Goal: Navigation & Orientation: Find specific page/section

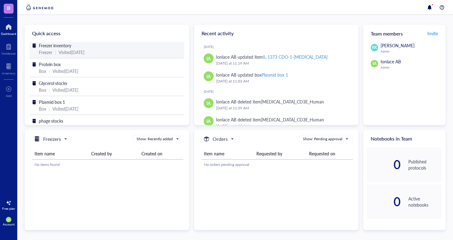
click at [99, 54] on div "Freezer | Visited [DATE]" at bounding box center [107, 52] width 136 height 7
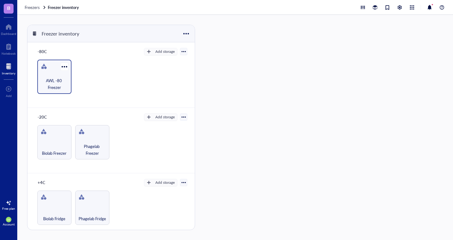
click at [63, 88] on span "AWL -80 Freezer" at bounding box center [54, 84] width 28 height 14
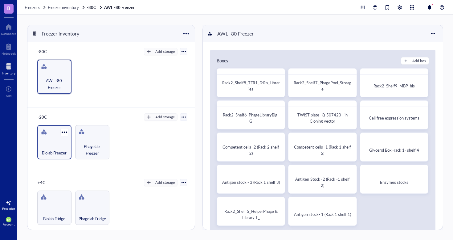
click at [57, 148] on div "Biolab Freezer" at bounding box center [54, 149] width 28 height 14
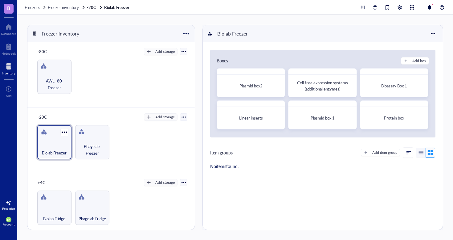
click at [57, 148] on div "Biolab Freezer" at bounding box center [54, 149] width 28 height 14
click at [309, 116] on div "Plasmid box 1" at bounding box center [322, 118] width 57 height 6
